Goal: Browse casually: Explore the website without a specific task or goal

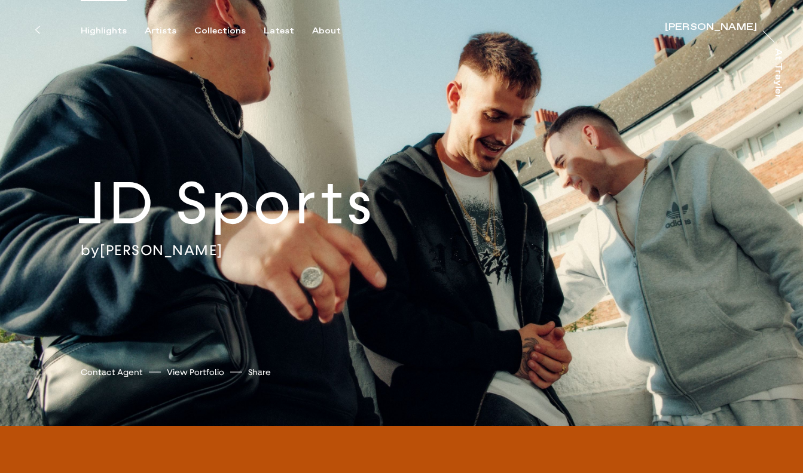
click at [108, 29] on div "Highlights" at bounding box center [104, 31] width 46 height 11
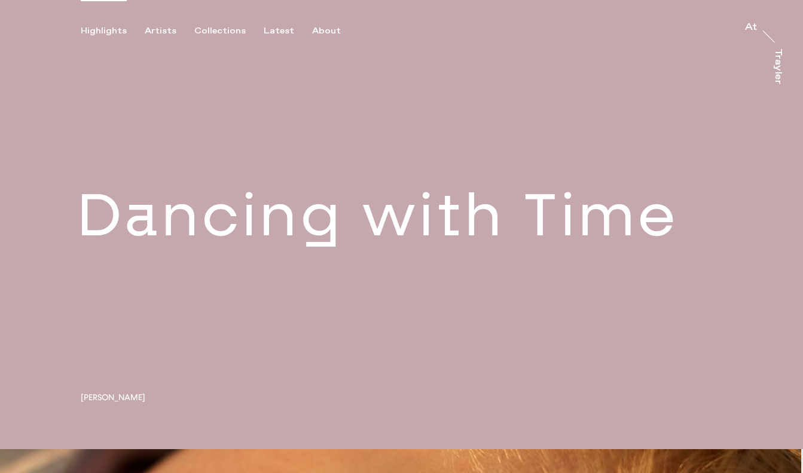
click at [121, 224] on link at bounding box center [401, 225] width 803 height 450
